Goal: Ask a question

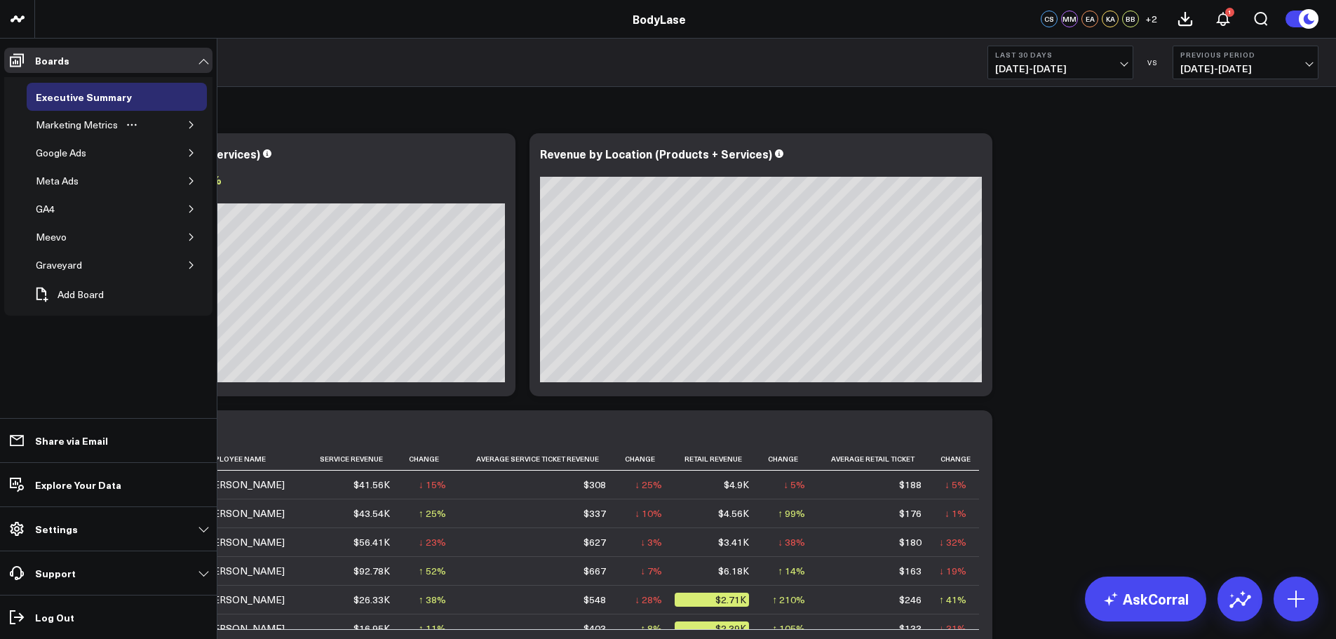
click at [192, 121] on icon "button" at bounding box center [191, 125] width 8 height 8
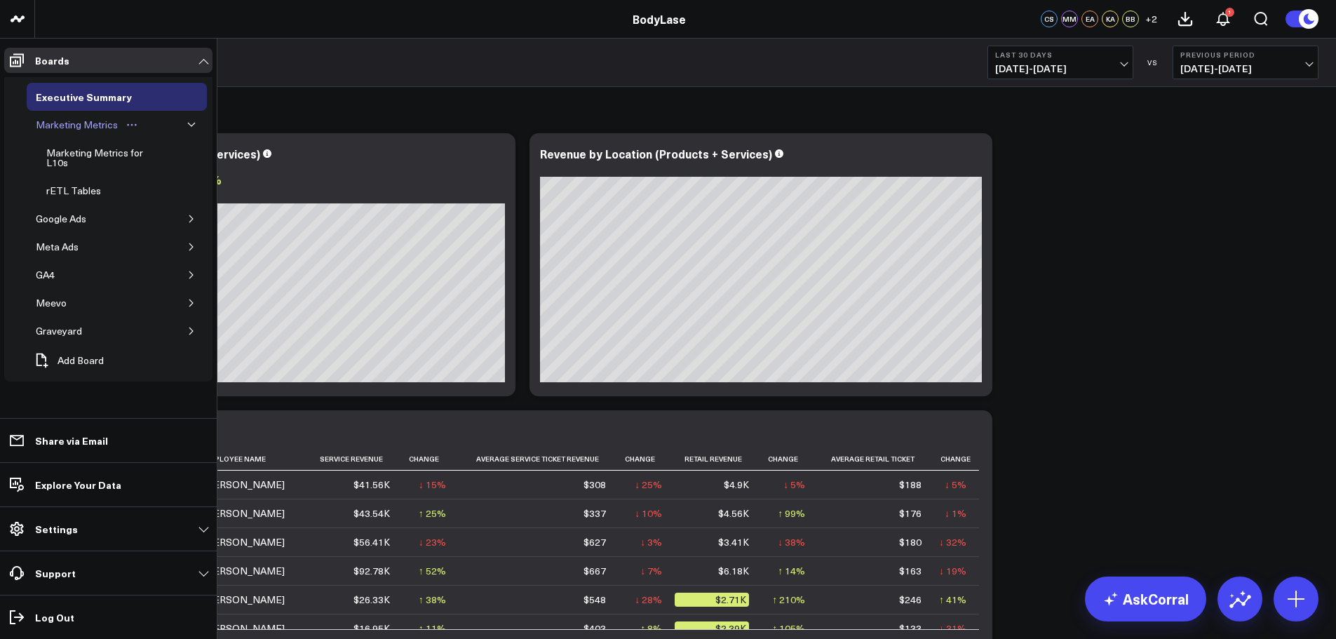
click at [72, 123] on div "Marketing Metrics" at bounding box center [76, 124] width 89 height 17
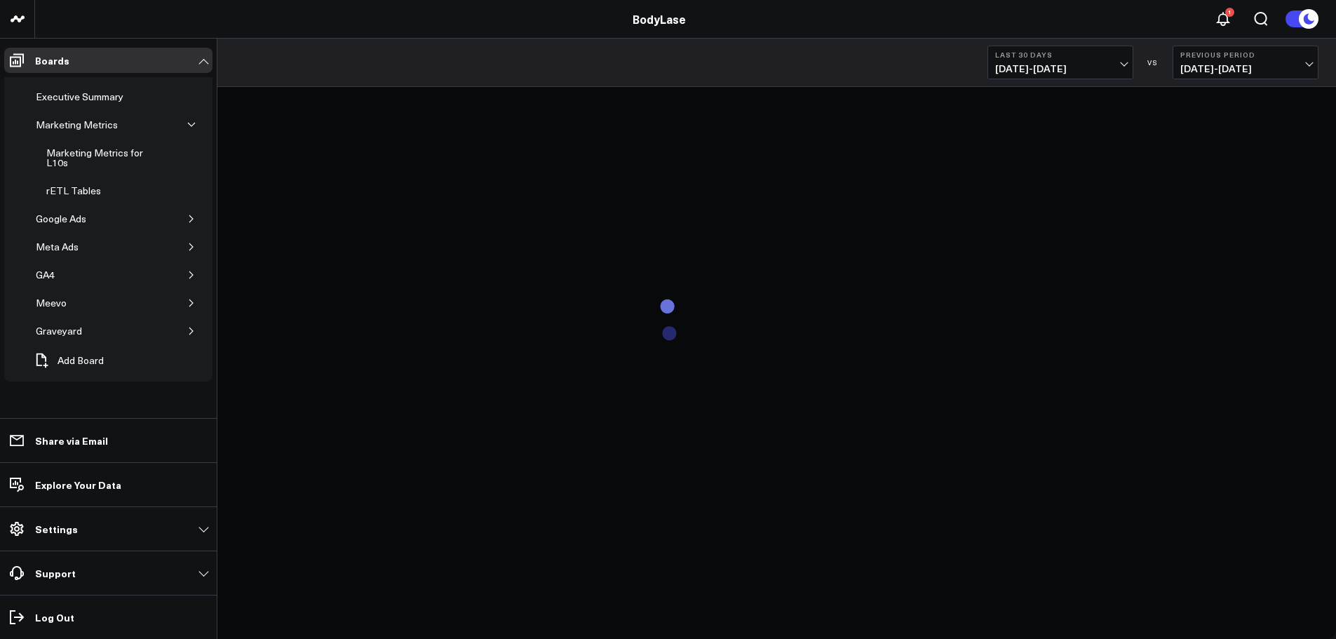
click at [1083, 54] on b "Last 30 Days" at bounding box center [1060, 55] width 130 height 8
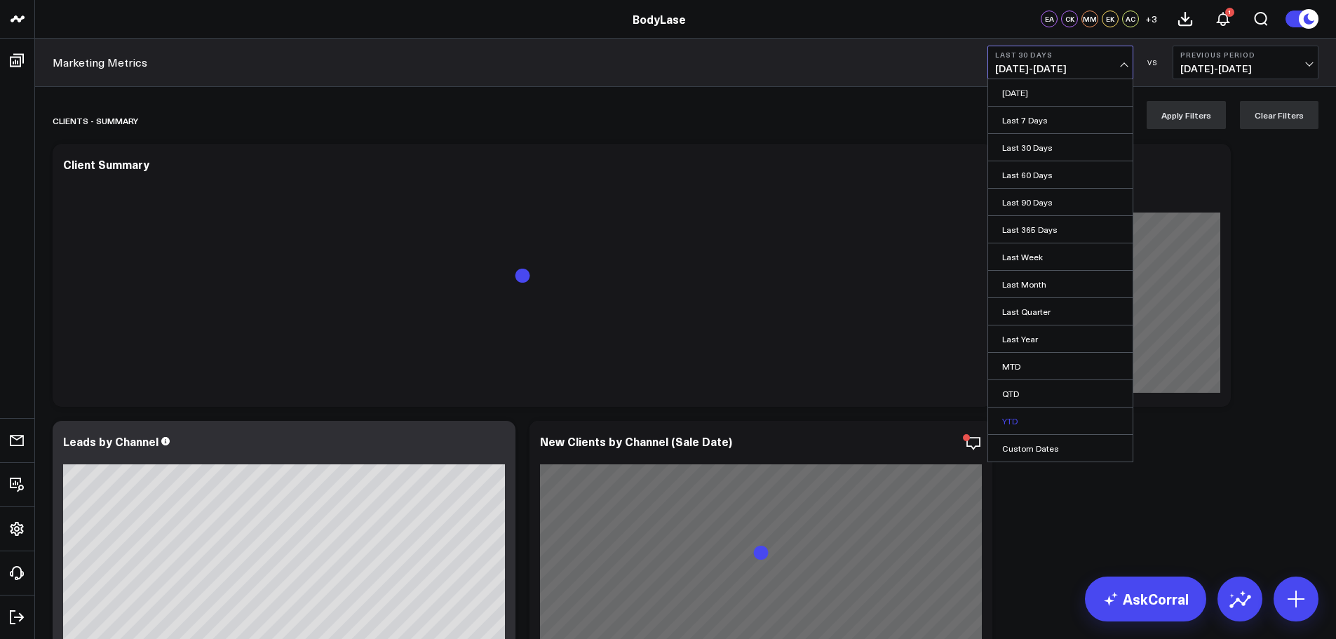
click at [1034, 419] on link "YTD" at bounding box center [1060, 421] width 144 height 27
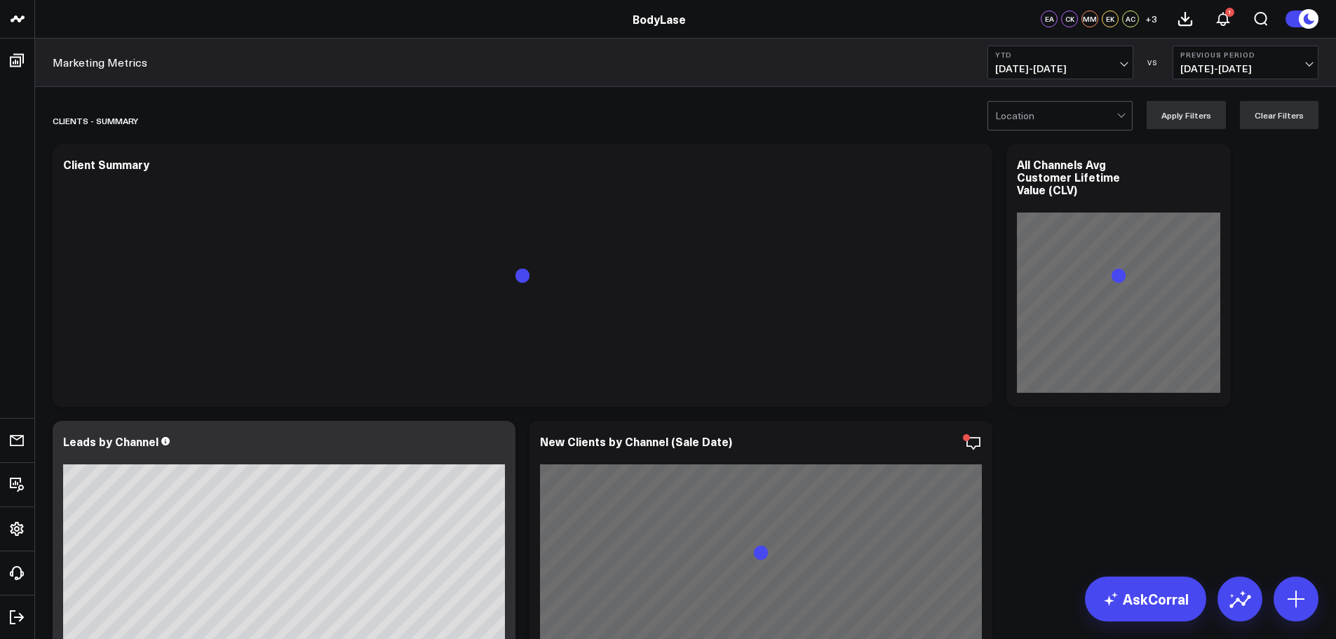
click at [1197, 64] on span "[DATE] - [DATE]" at bounding box center [1246, 68] width 130 height 11
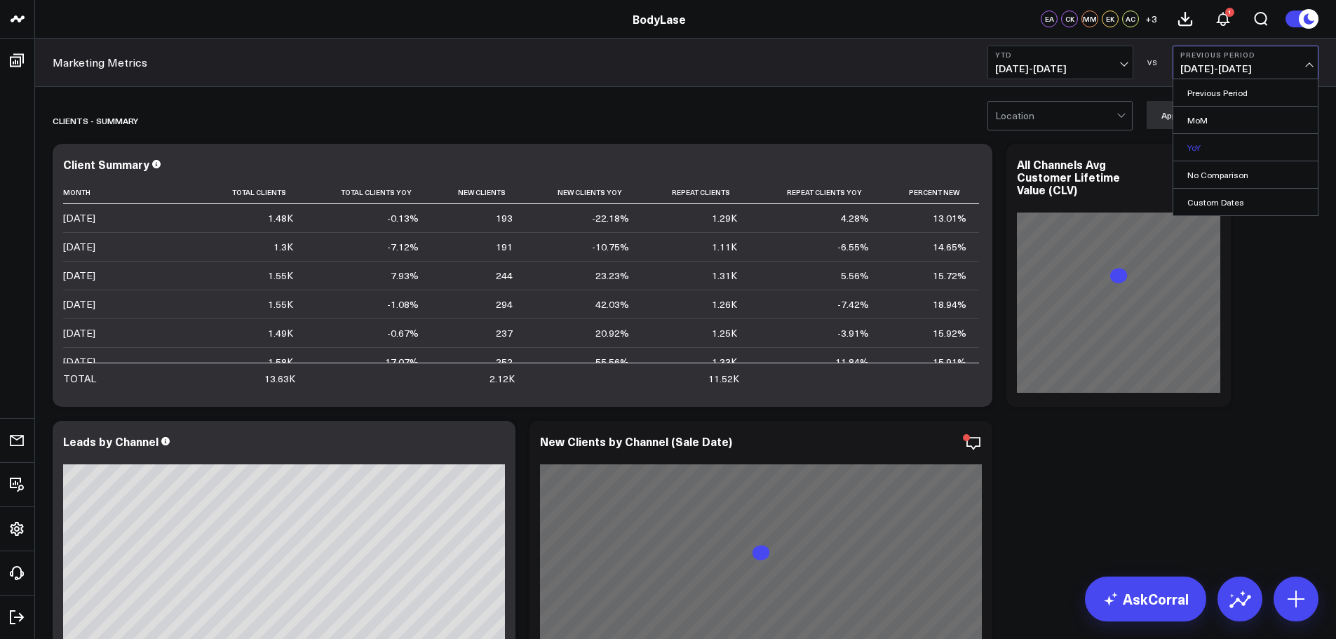
click at [1209, 143] on link "YoY" at bounding box center [1245, 147] width 144 height 27
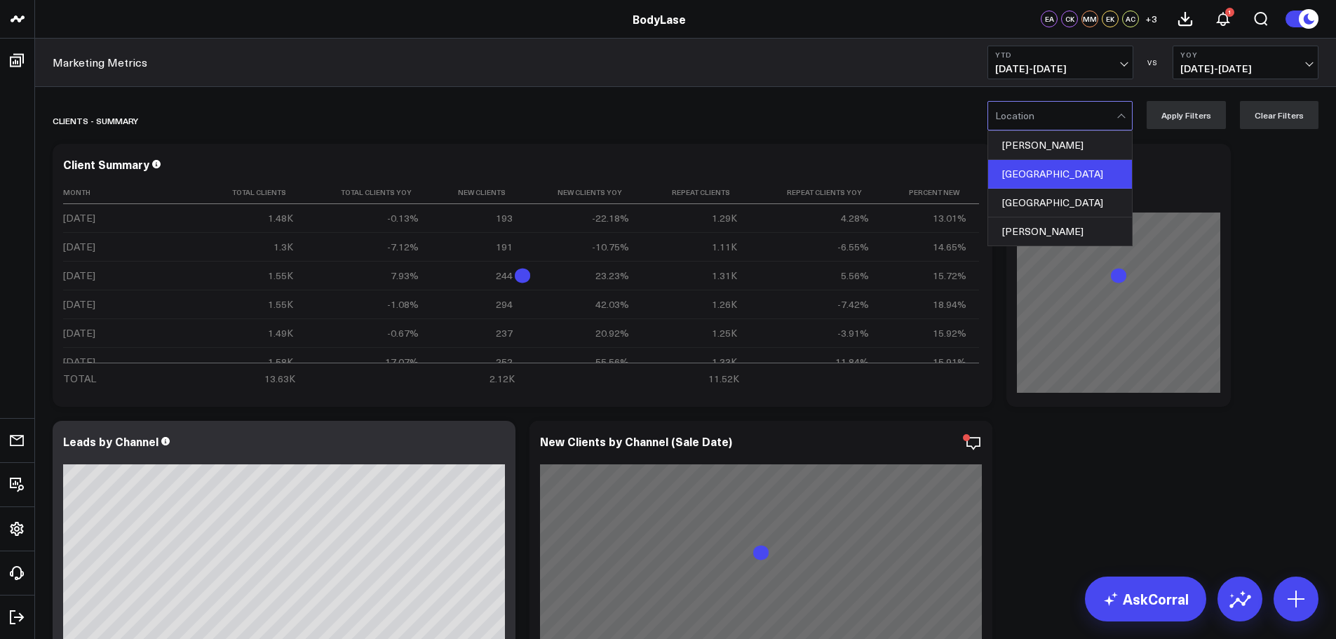
click at [1044, 170] on div "[GEOGRAPHIC_DATA]" at bounding box center [1060, 174] width 144 height 29
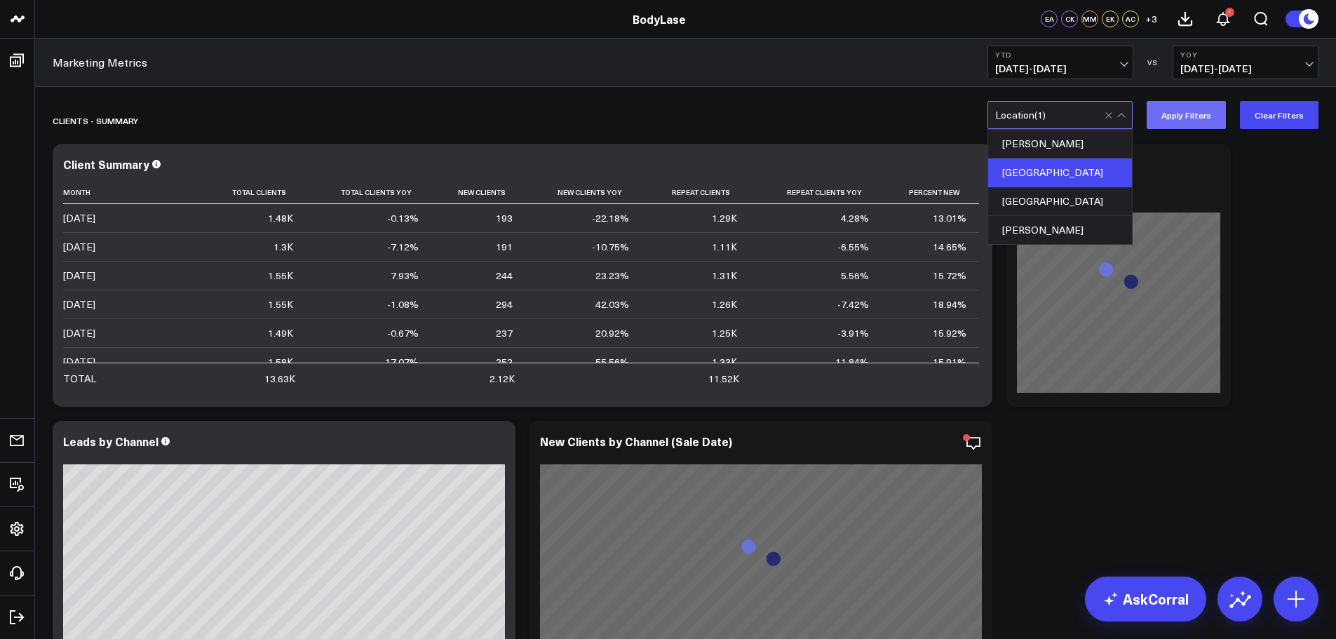
click at [1192, 118] on button "Apply Filters" at bounding box center [1186, 115] width 79 height 28
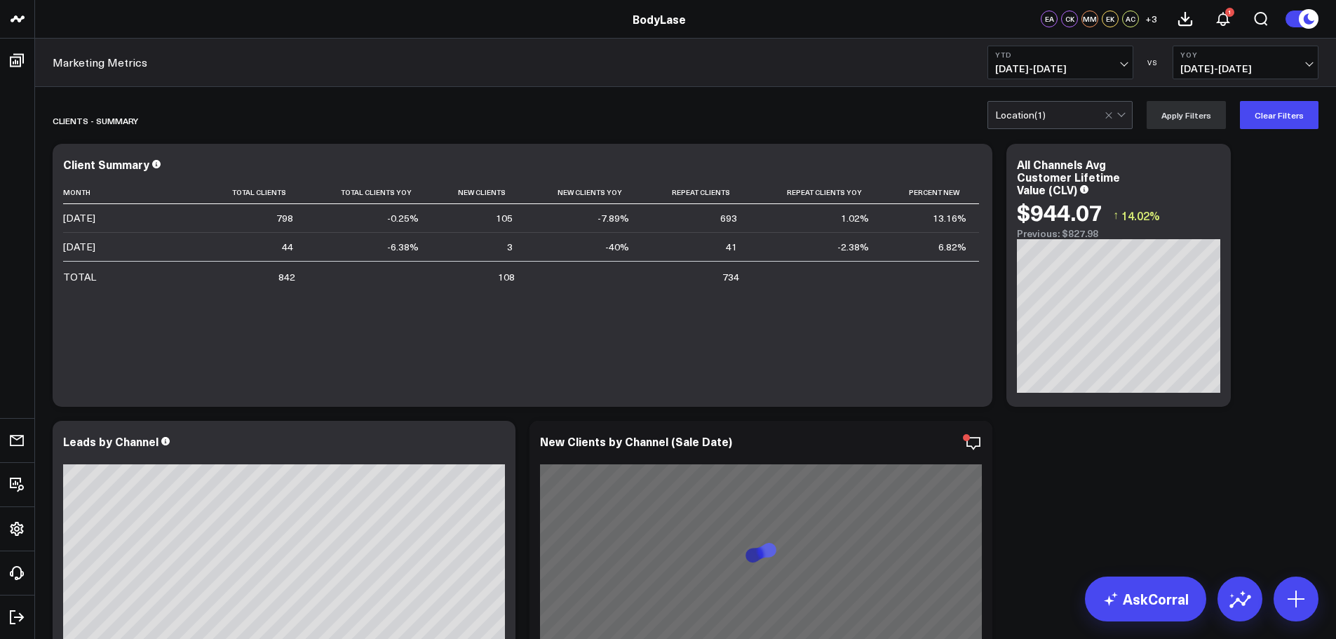
click at [1086, 65] on span "[DATE] - [DATE]" at bounding box center [1060, 68] width 130 height 11
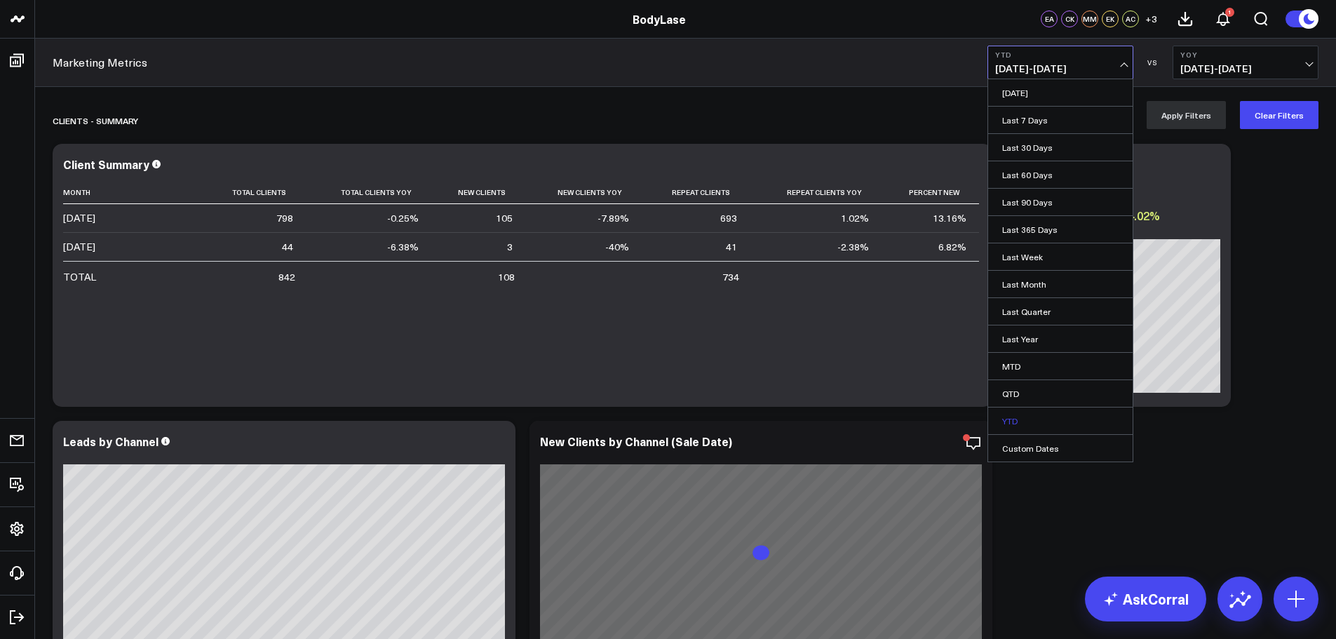
click at [1018, 418] on link "YTD" at bounding box center [1060, 421] width 144 height 27
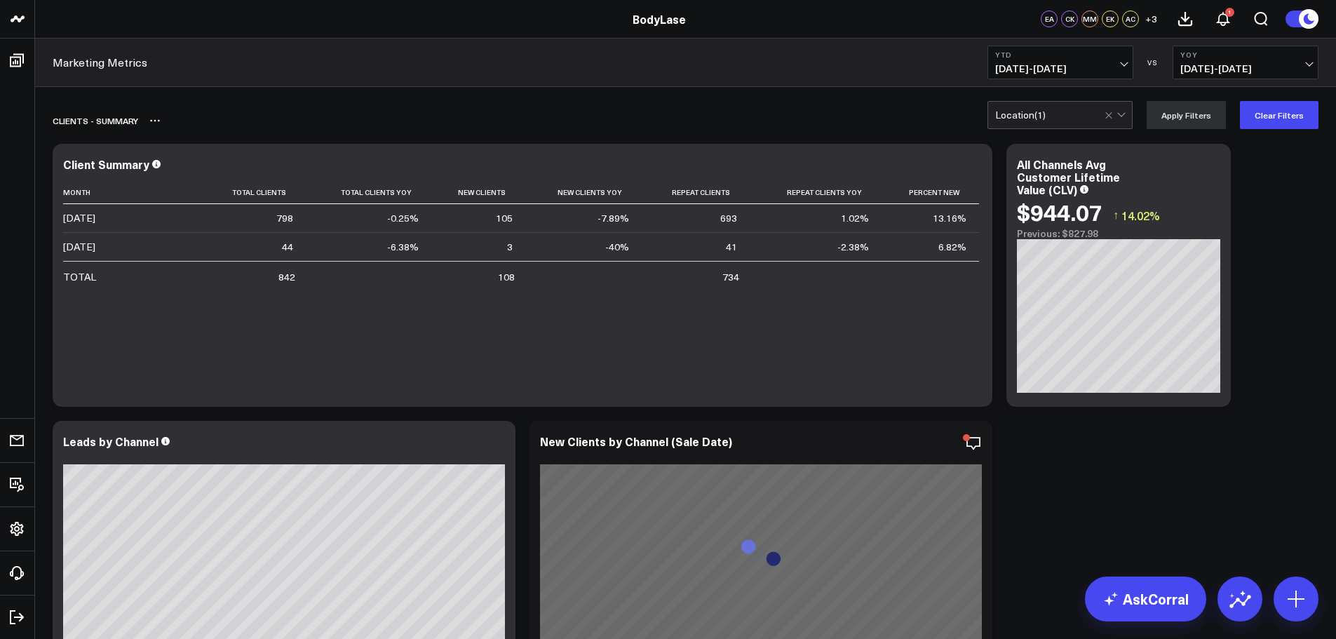
click at [685, 128] on div "Clients - Summary" at bounding box center [605, 121] width 1105 height 32
click at [1003, 131] on div "Clients - Summary" at bounding box center [605, 121] width 1105 height 32
click at [1021, 124] on div "Location ( 1 )" at bounding box center [1060, 115] width 145 height 28
click at [1027, 114] on div "Location ( 1 )" at bounding box center [1020, 114] width 51 height 11
click at [1279, 117] on button "Clear Filters" at bounding box center [1279, 115] width 79 height 28
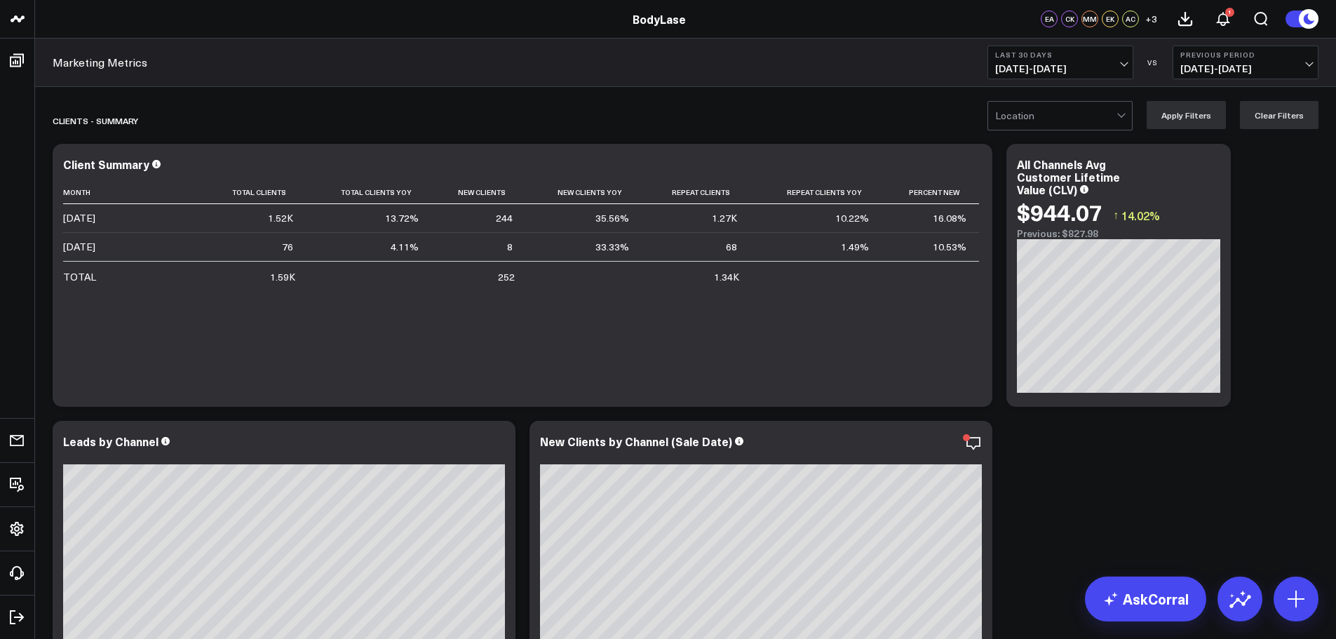
click at [1124, 63] on span "09/02/25 - 10/01/25" at bounding box center [1060, 68] width 130 height 11
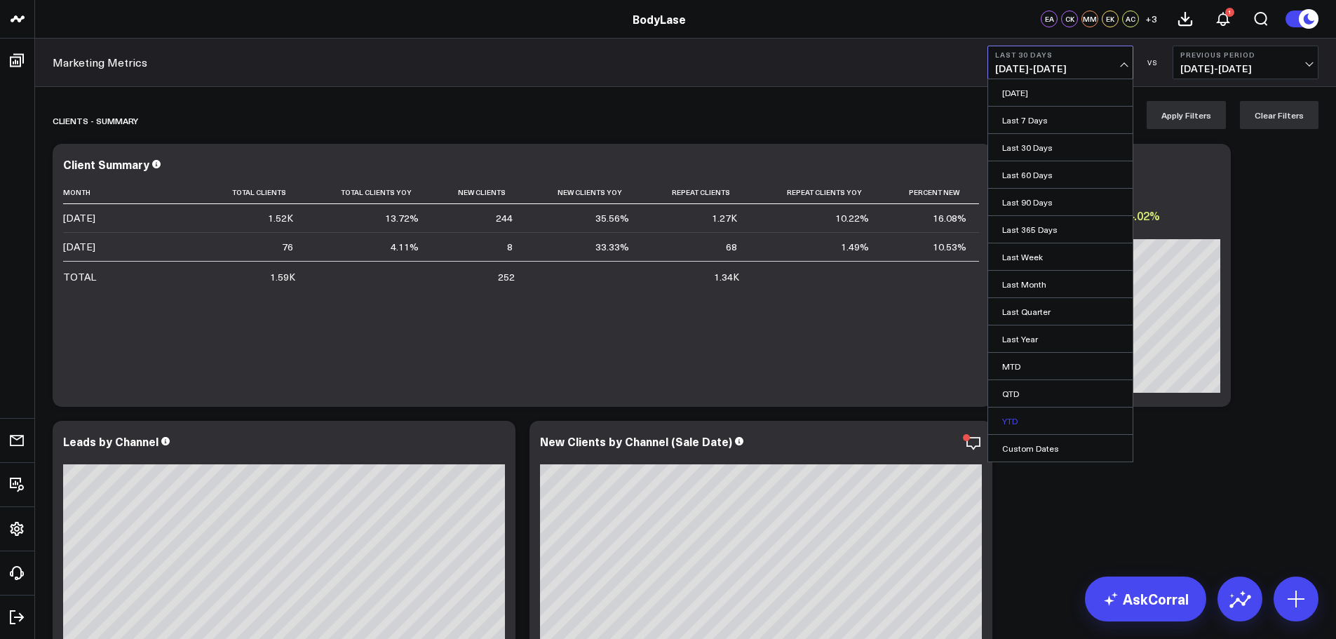
click at [1028, 421] on link "YTD" at bounding box center [1060, 421] width 144 height 27
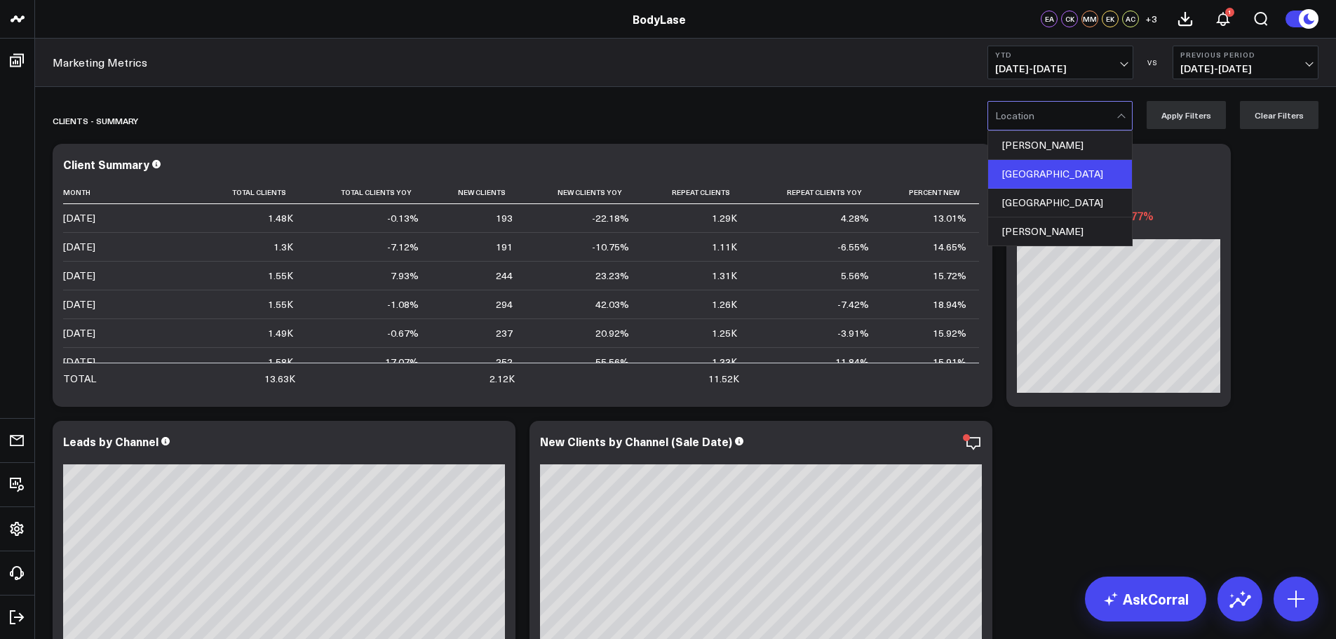
click at [1073, 169] on div "[GEOGRAPHIC_DATA]" at bounding box center [1060, 174] width 144 height 29
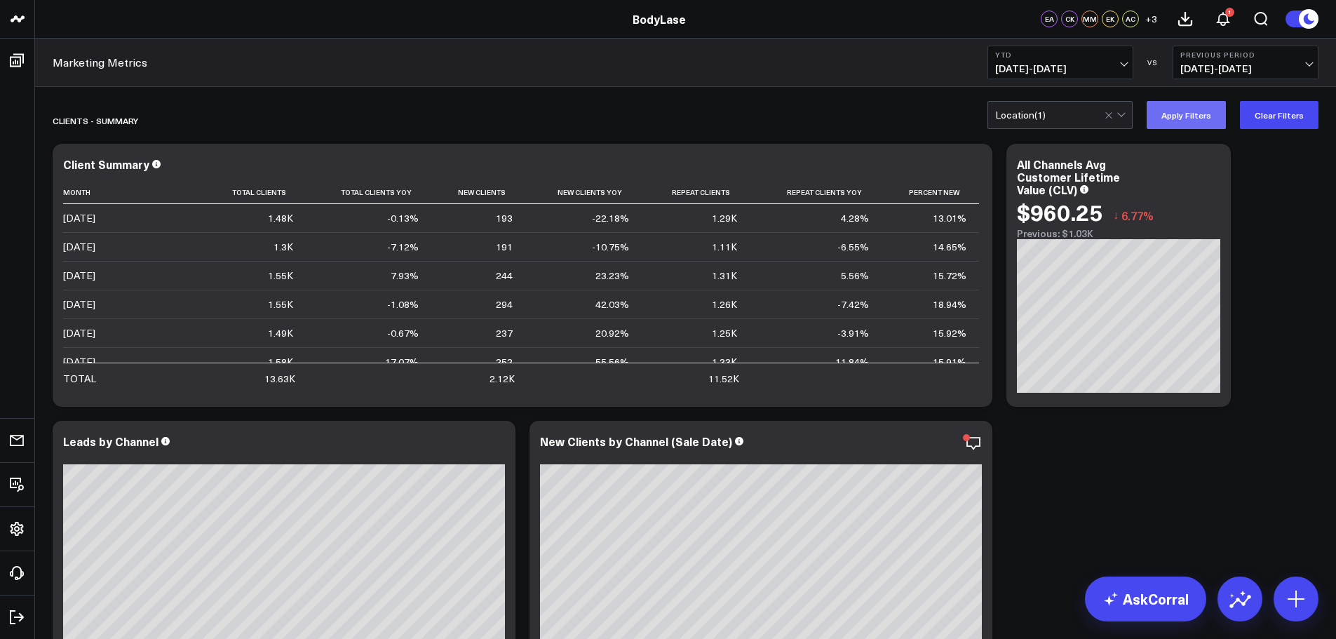
click at [1172, 114] on button "Apply Filters" at bounding box center [1186, 115] width 79 height 28
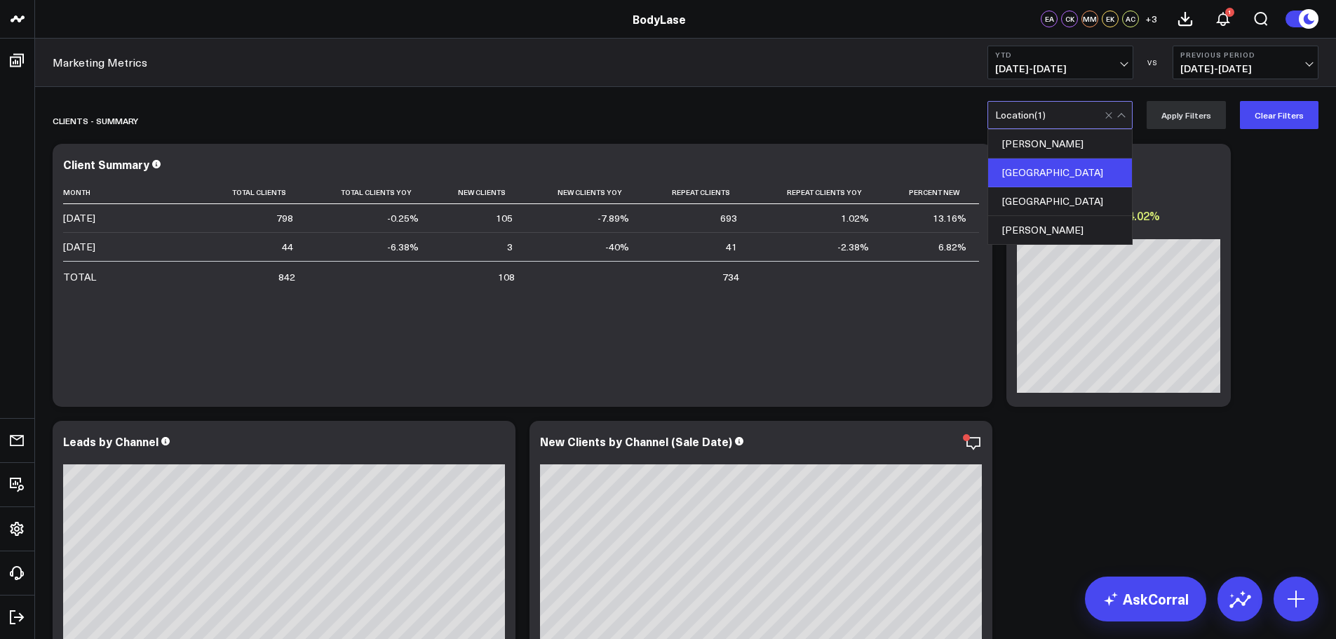
click at [1123, 116] on div at bounding box center [1117, 115] width 24 height 27
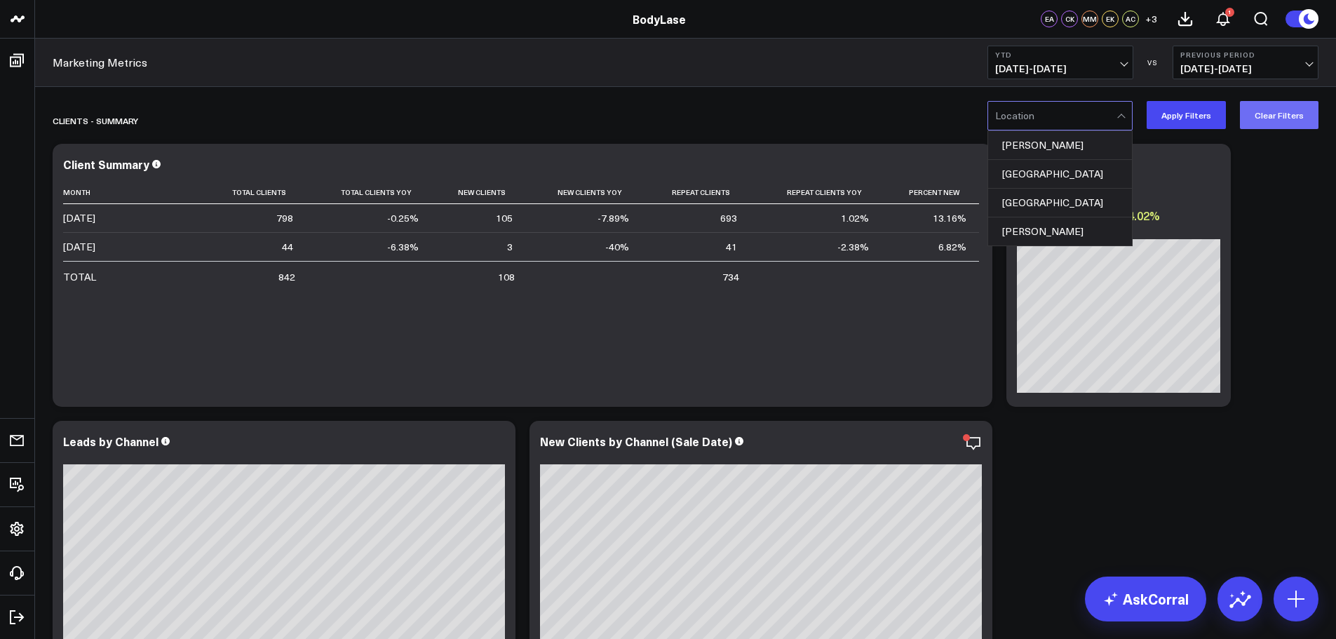
click at [1263, 117] on button "Clear Filters" at bounding box center [1279, 115] width 79 height 28
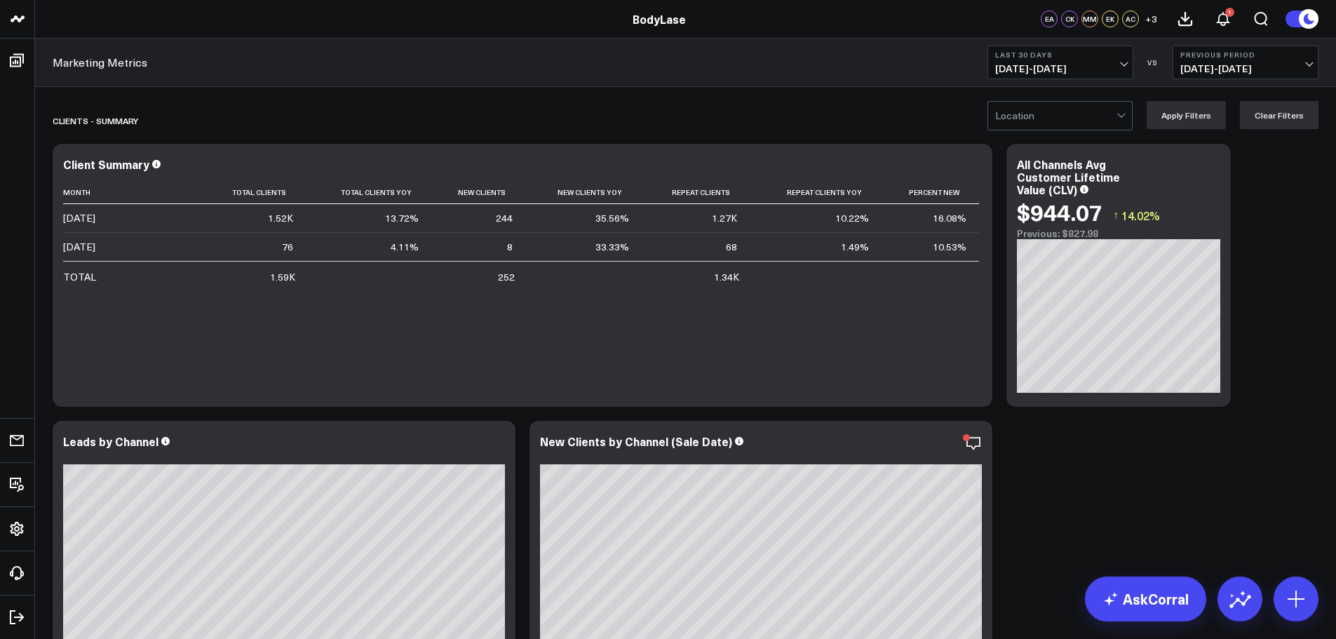
click at [1065, 70] on span "09/02/25 - 10/01/25" at bounding box center [1060, 68] width 130 height 11
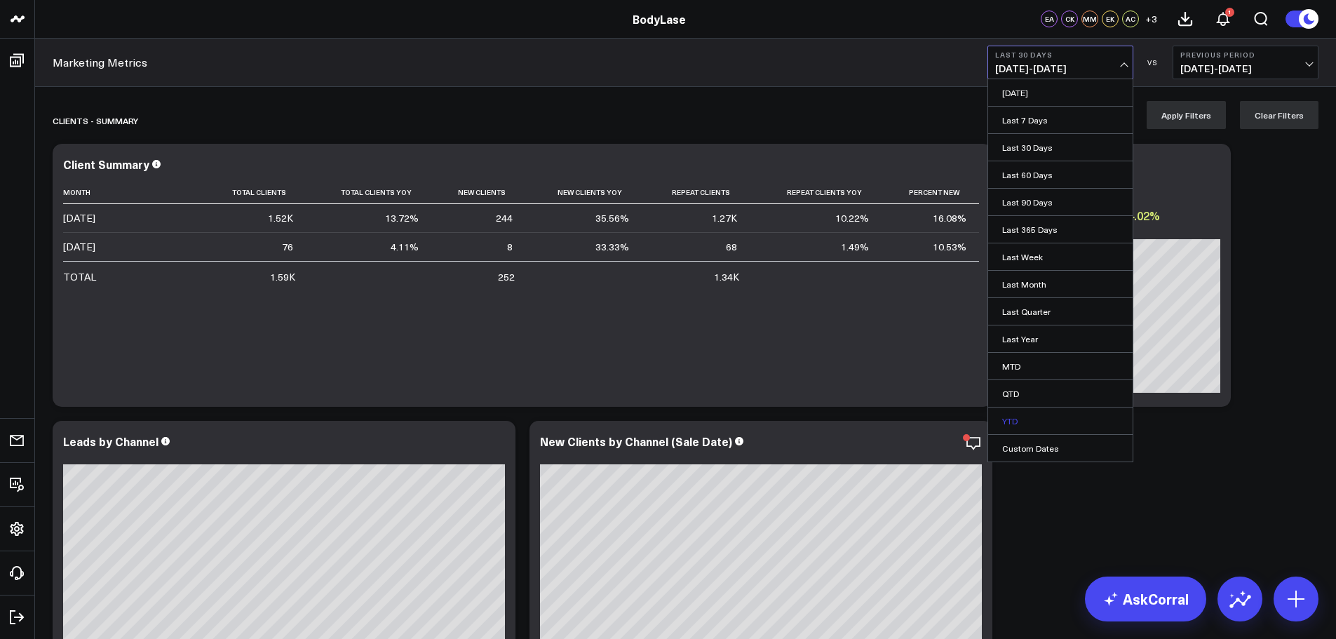
click at [1021, 422] on link "YTD" at bounding box center [1060, 421] width 144 height 27
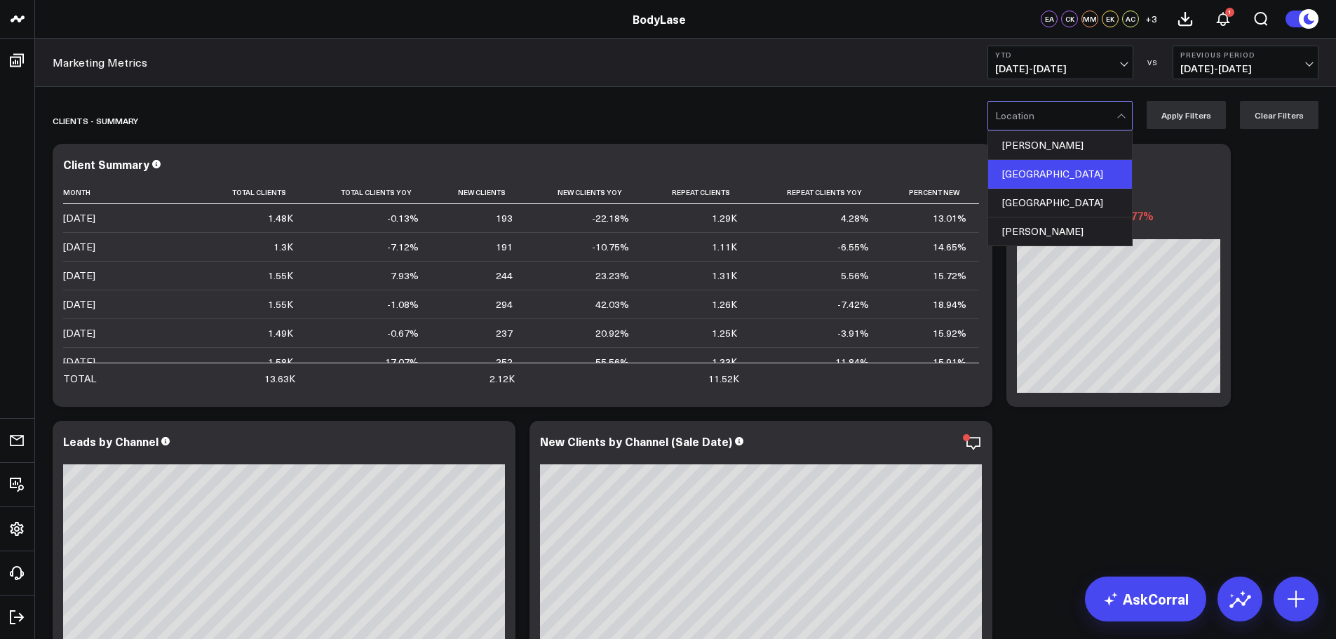
click at [1038, 173] on div "[GEOGRAPHIC_DATA]" at bounding box center [1060, 174] width 144 height 29
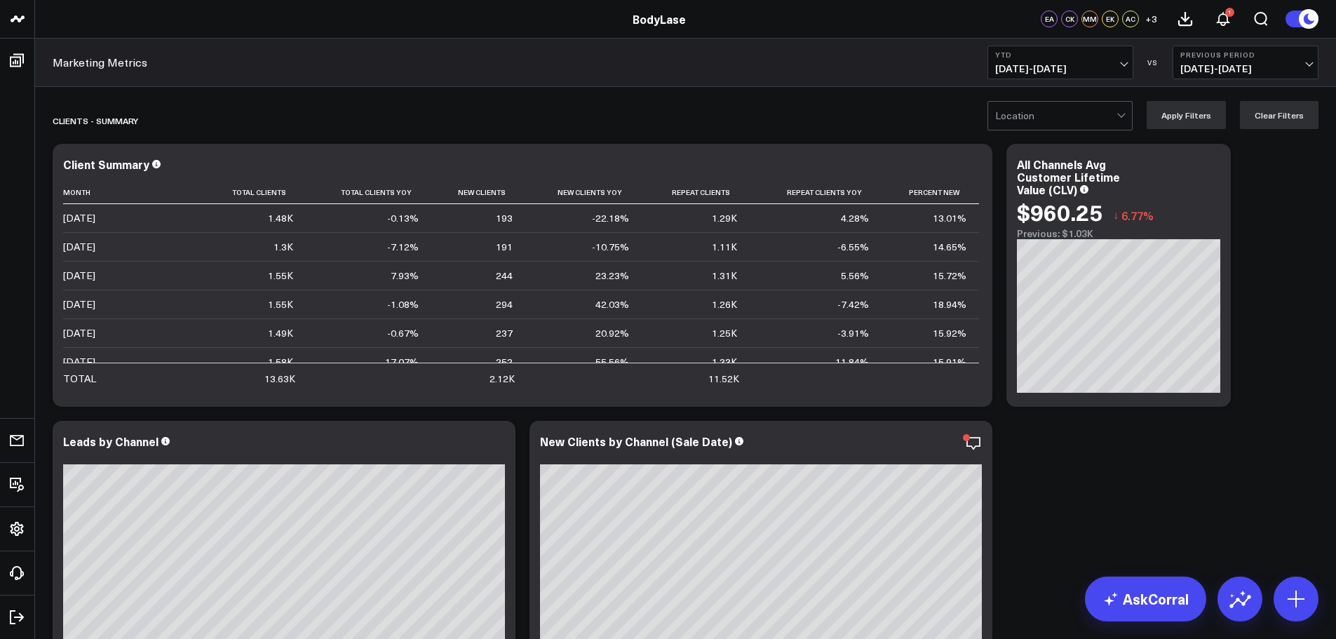
click at [1263, 63] on span "[DATE] - [DATE]" at bounding box center [1246, 68] width 130 height 11
click at [1211, 143] on link "YoY" at bounding box center [1245, 147] width 144 height 27
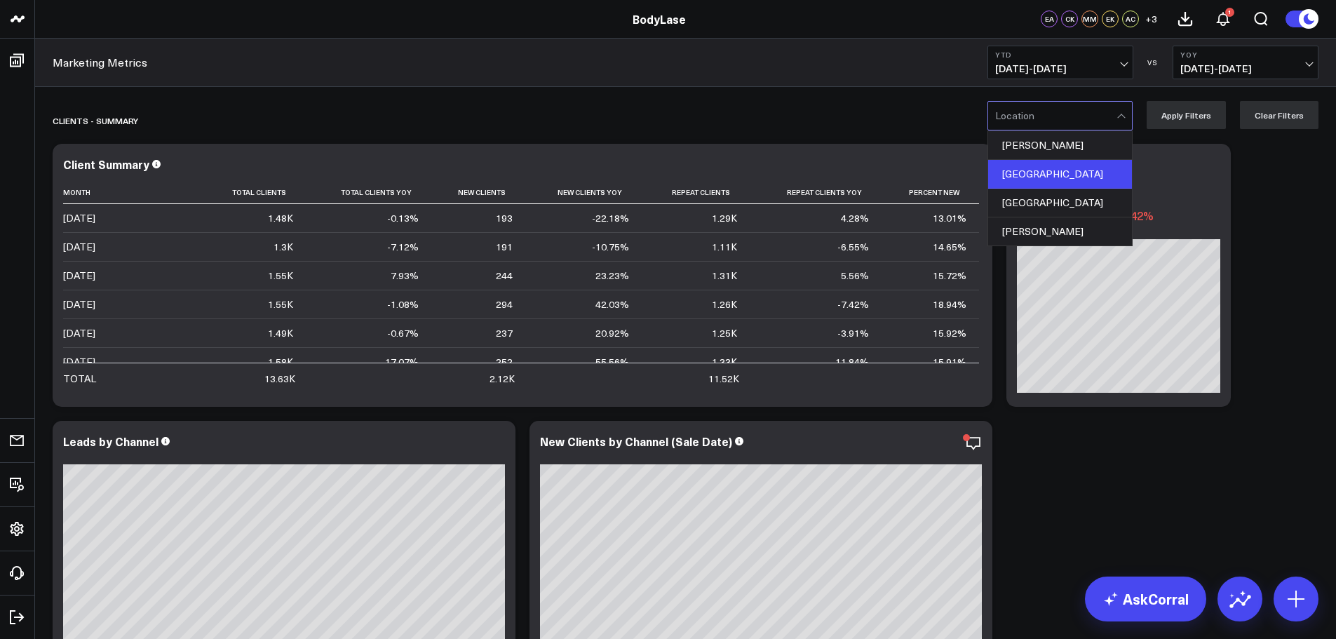
click at [1058, 172] on div "[GEOGRAPHIC_DATA]" at bounding box center [1060, 174] width 144 height 29
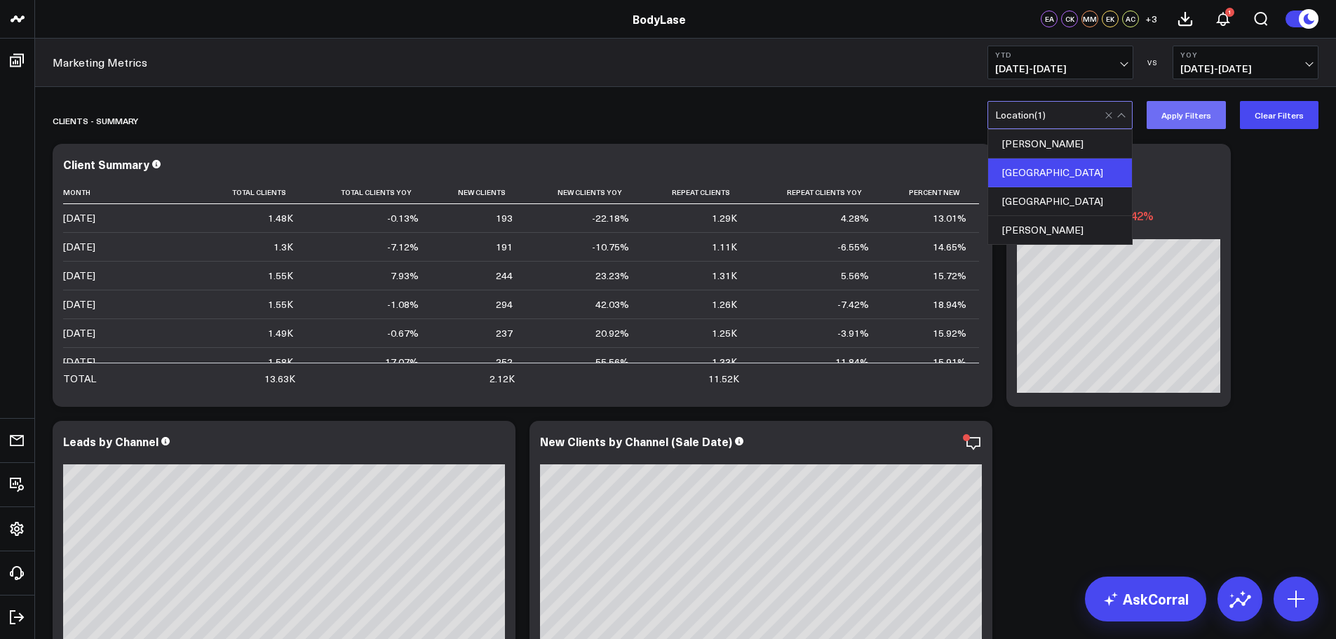
click at [1175, 120] on button "Apply Filters" at bounding box center [1186, 115] width 79 height 28
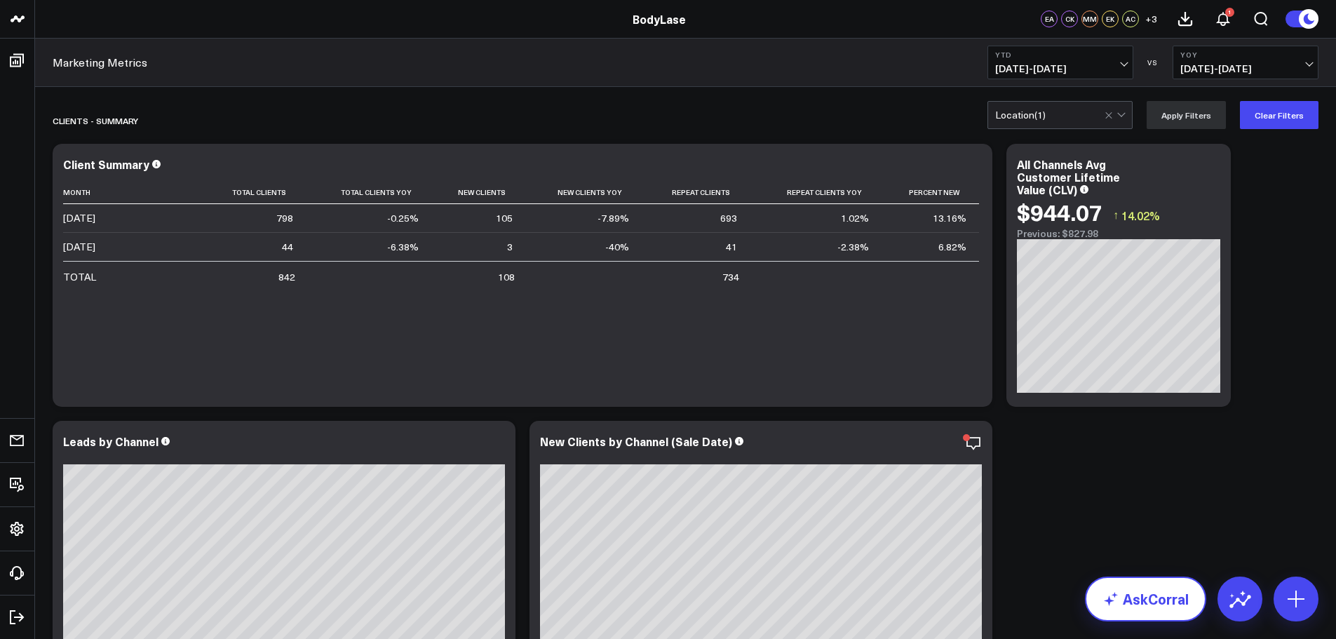
click at [1153, 600] on link "AskCorral" at bounding box center [1145, 599] width 121 height 45
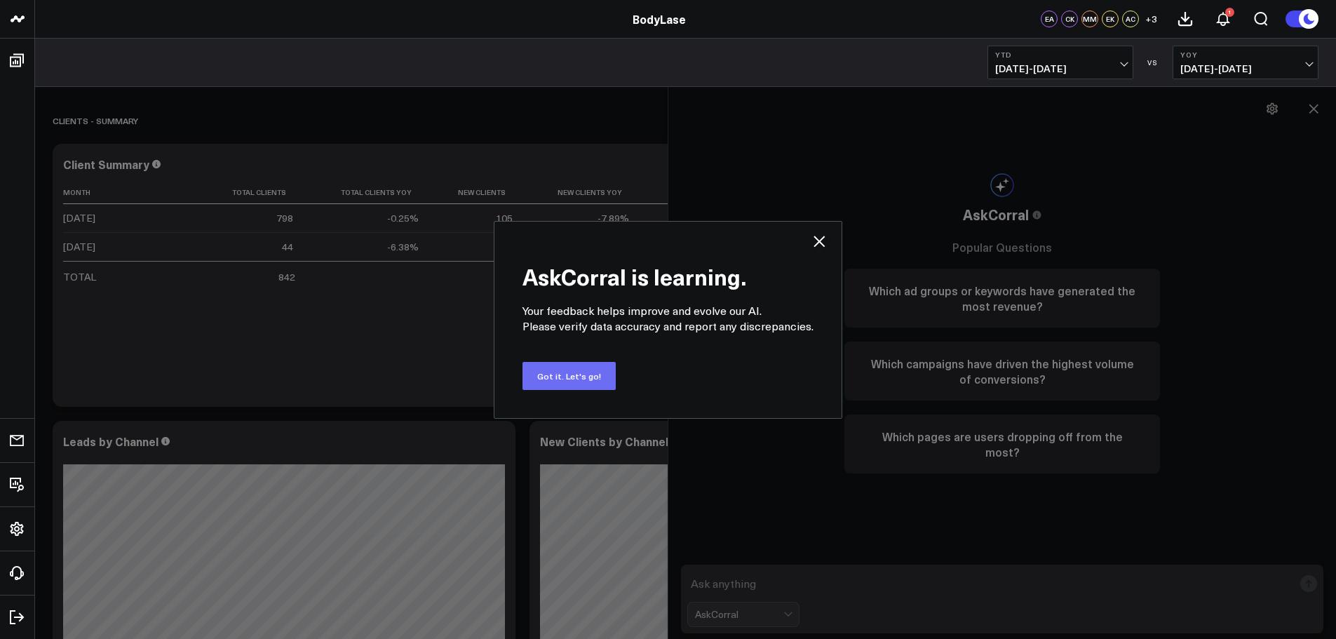
click at [568, 375] on button "Got it. Let's go!" at bounding box center [569, 376] width 93 height 28
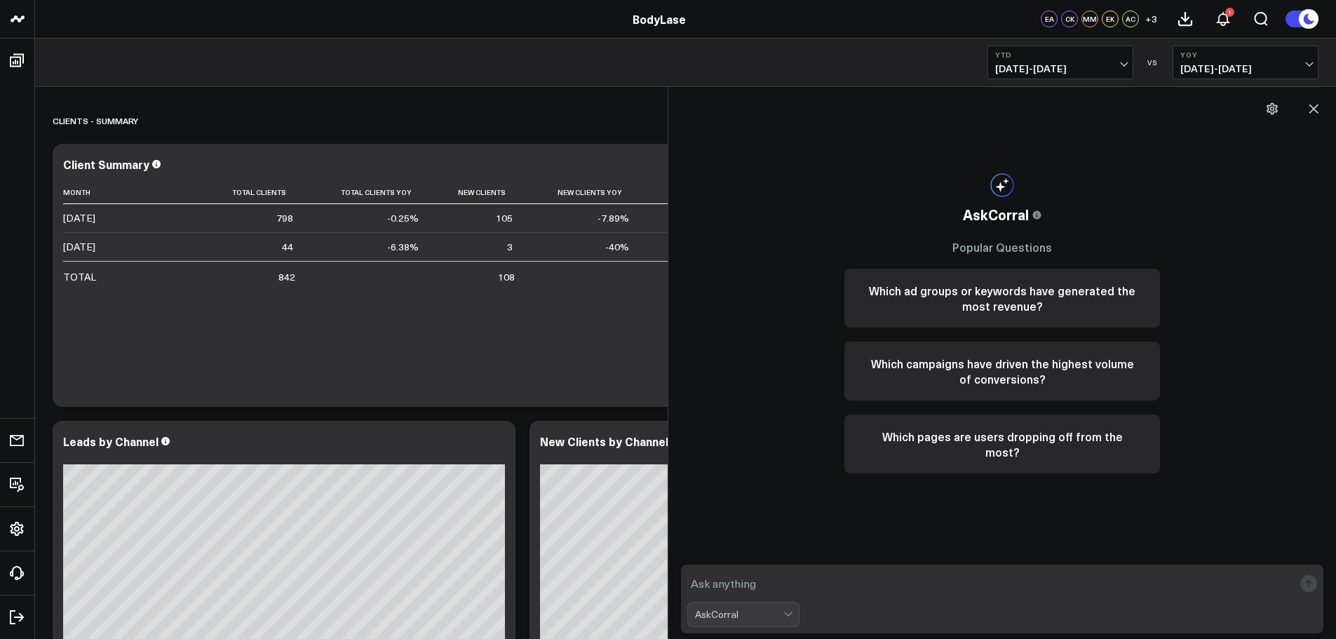
click at [875, 584] on textarea at bounding box center [990, 583] width 606 height 25
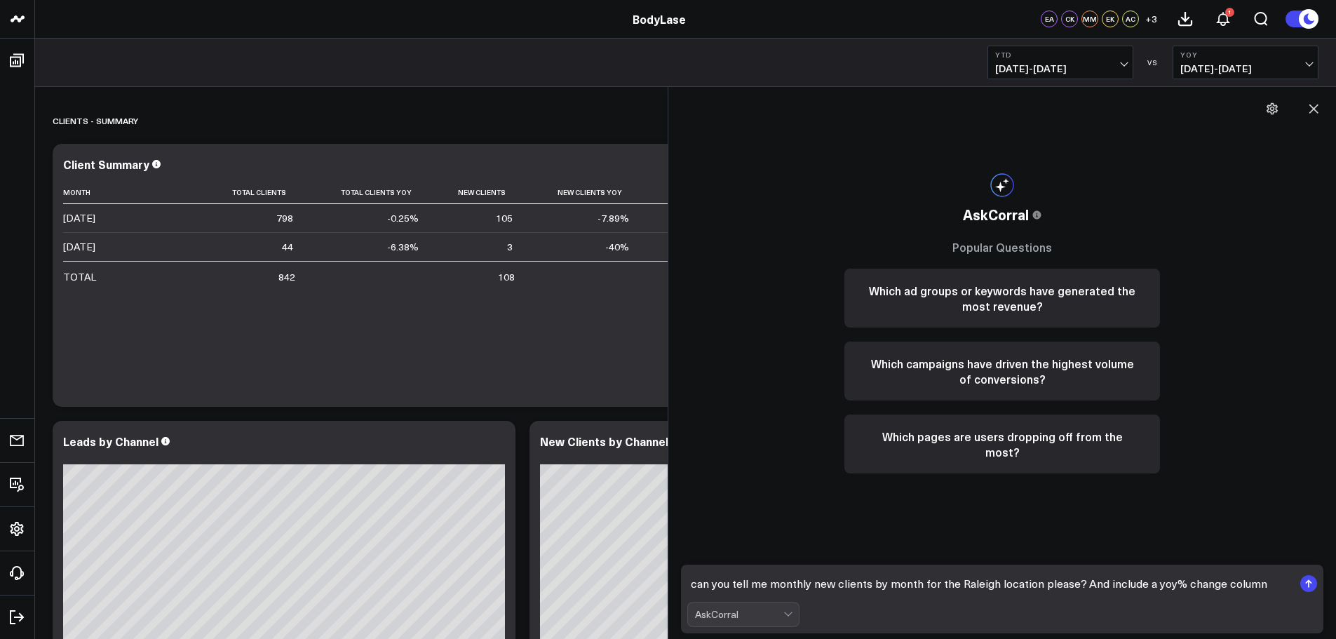
type textarea "can you tell me monthly new clients by month for the Raleigh location please? A…"
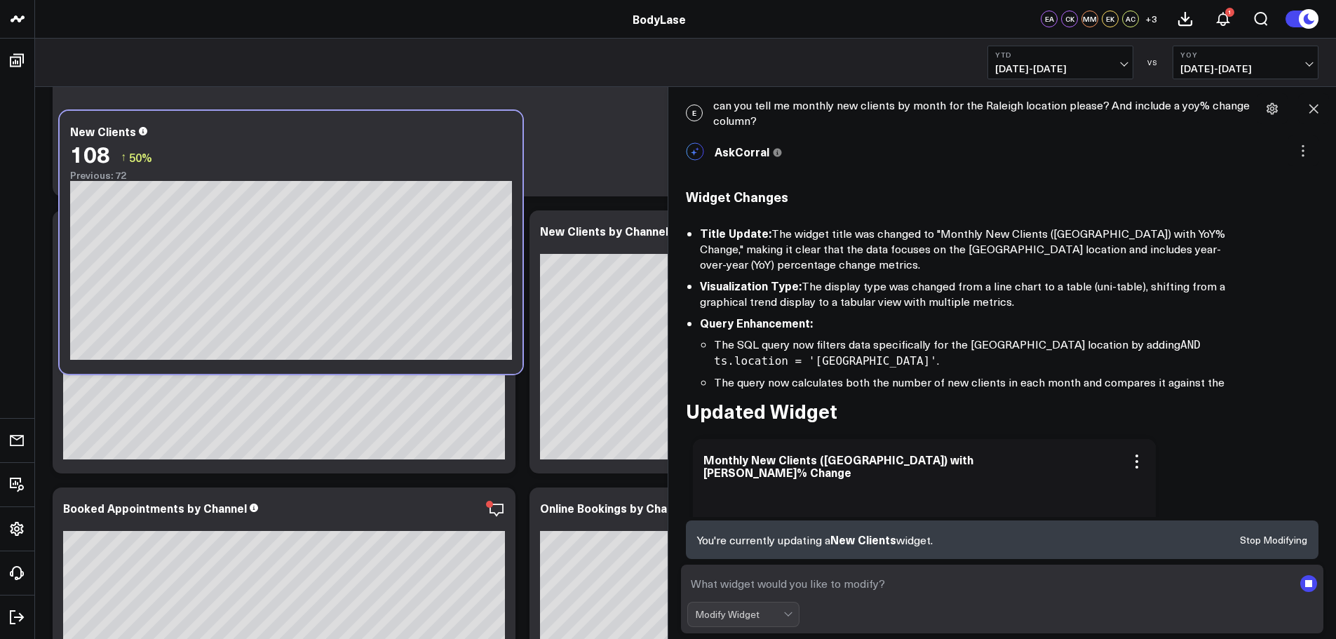
scroll to position [206, 0]
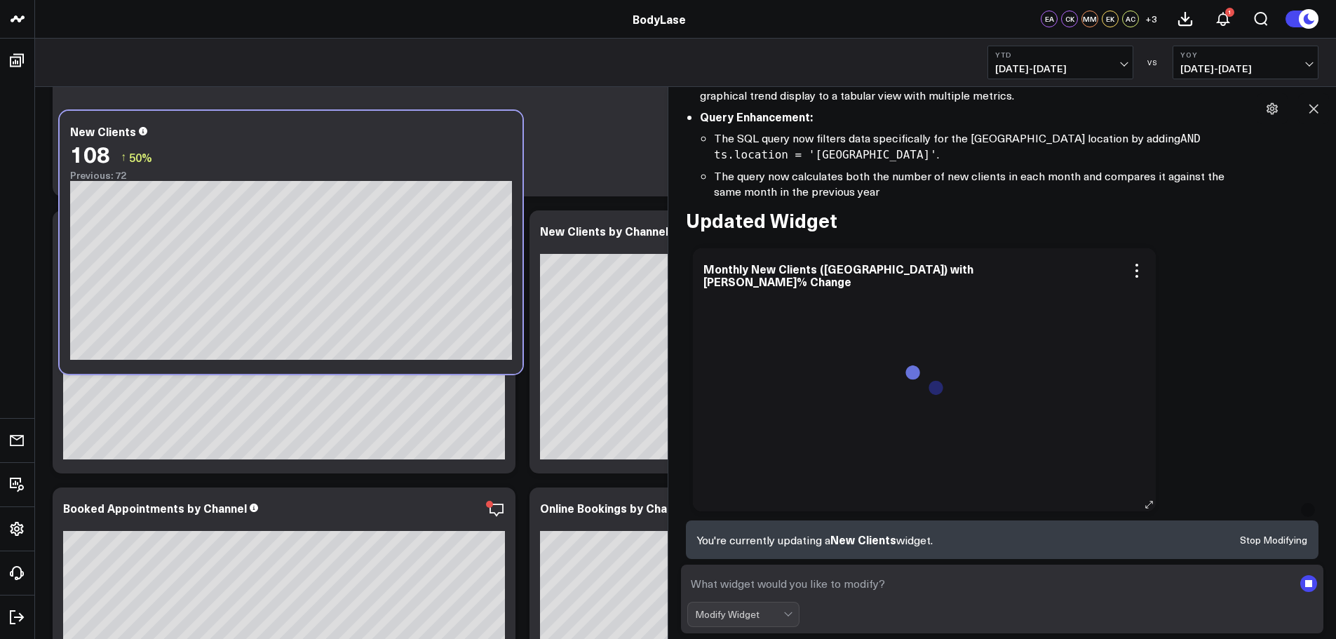
drag, startPoint x: 894, startPoint y: 290, endPoint x: 977, endPoint y: 287, distance: 83.5
click at [977, 298] on div at bounding box center [925, 397] width 442 height 199
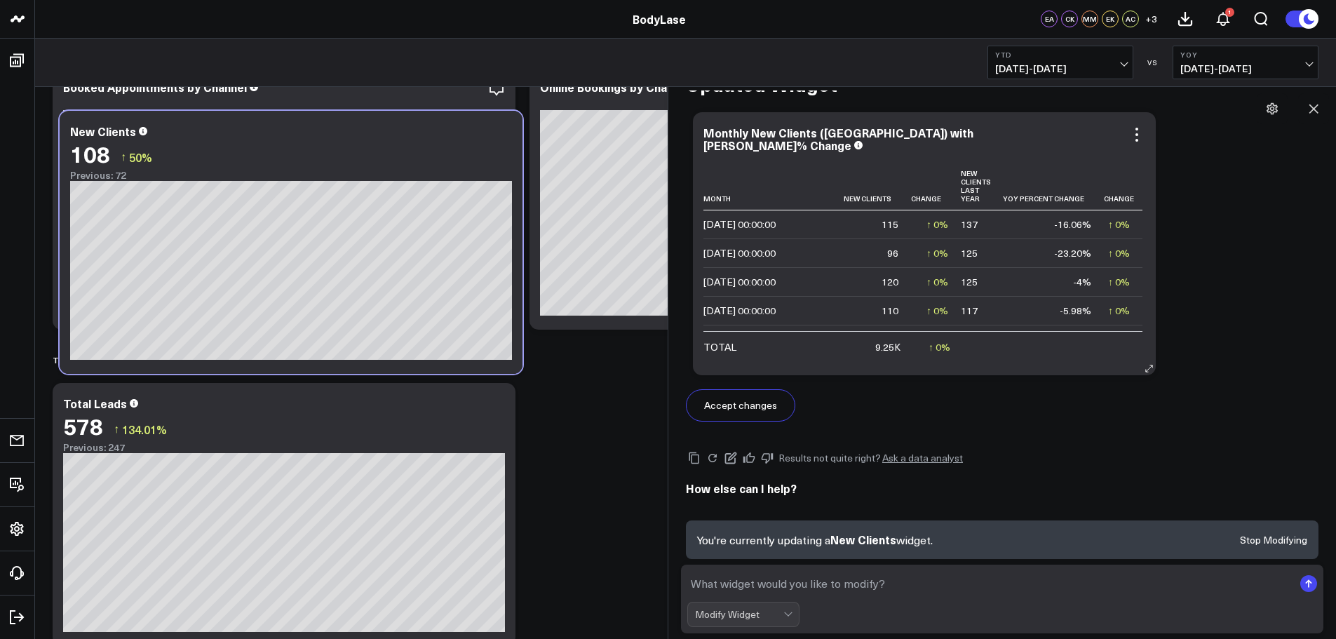
scroll to position [2224, 0]
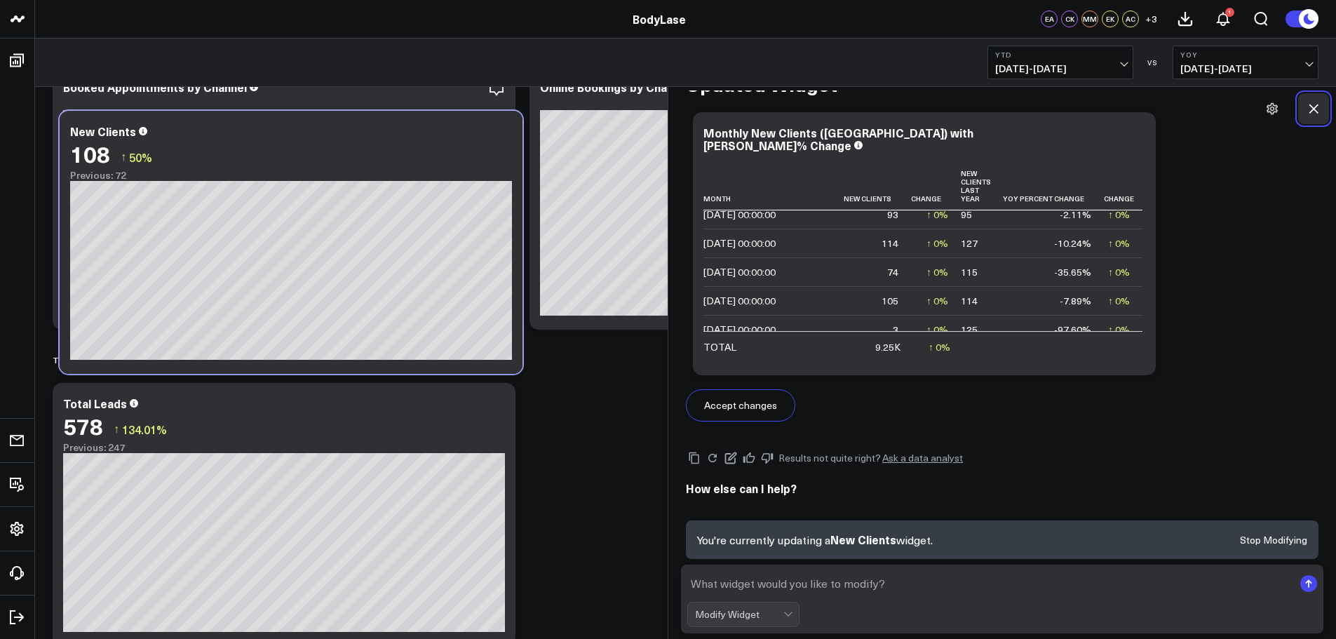
click at [1313, 106] on icon at bounding box center [1314, 109] width 14 height 14
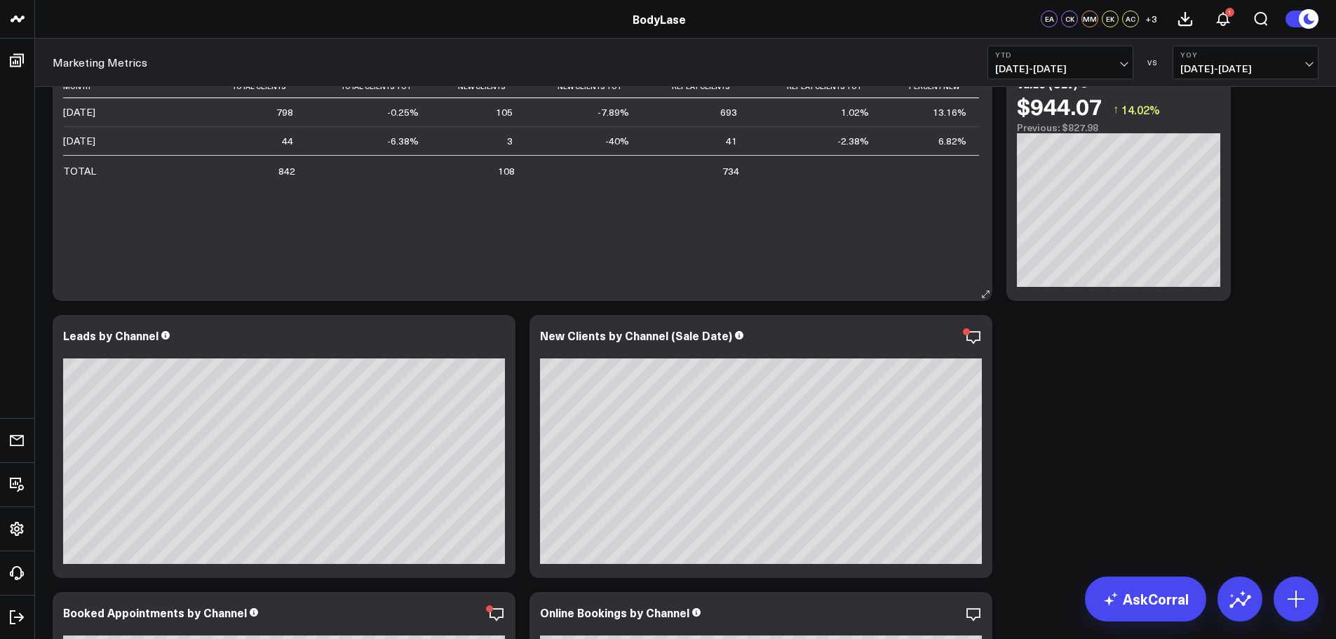
scroll to position [0, 0]
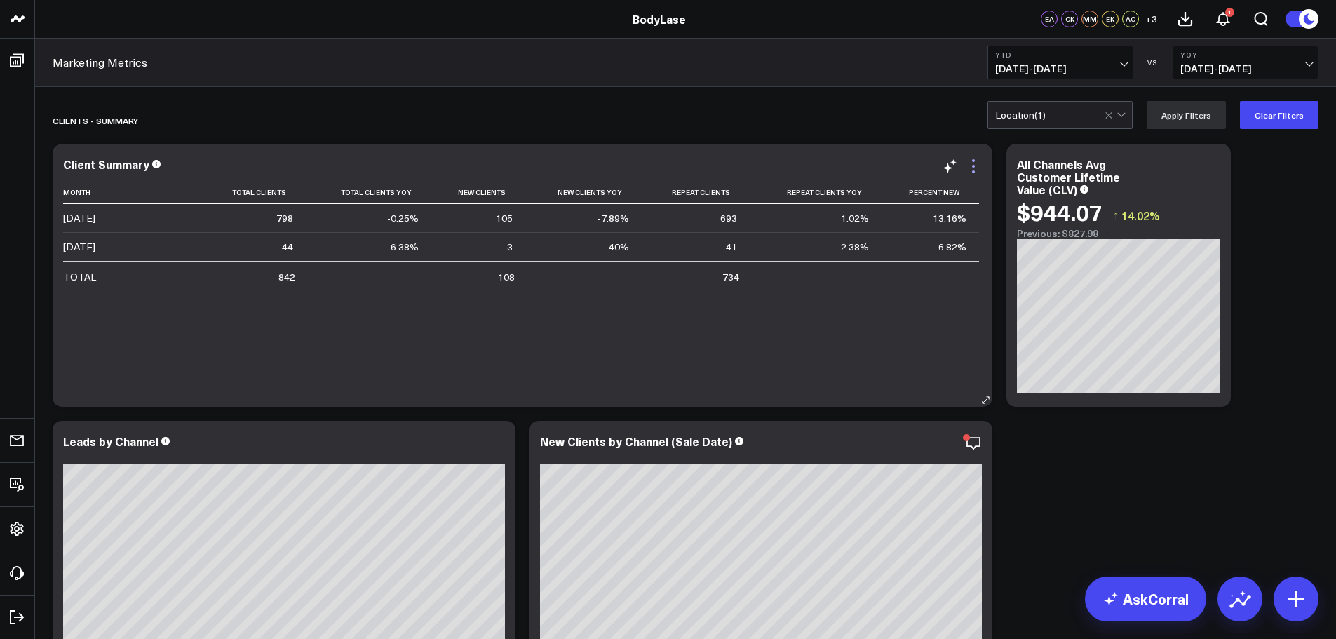
click at [971, 165] on icon at bounding box center [973, 166] width 17 height 17
click at [948, 125] on div "Clients - Summary" at bounding box center [605, 121] width 1105 height 32
click at [1122, 112] on div at bounding box center [1121, 113] width 8 height 8
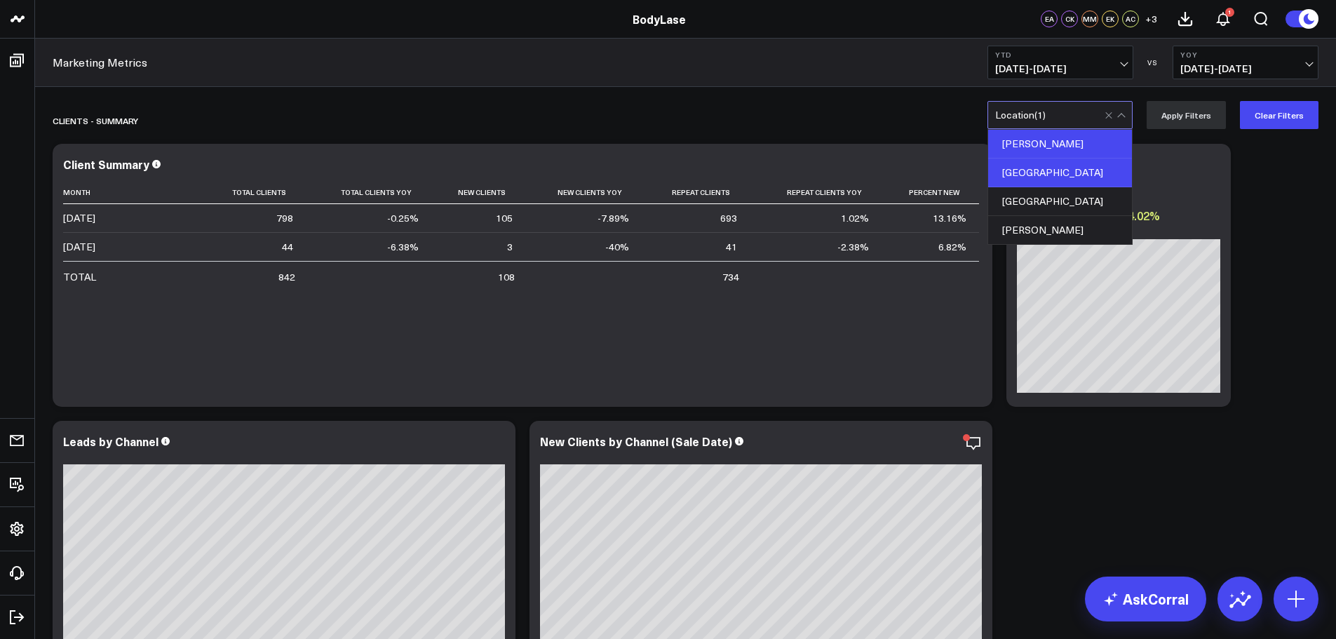
click at [1030, 144] on div "[PERSON_NAME]" at bounding box center [1060, 144] width 144 height 29
click at [1199, 121] on button "Apply Filters" at bounding box center [1186, 115] width 79 height 28
